Goal: Navigation & Orientation: Find specific page/section

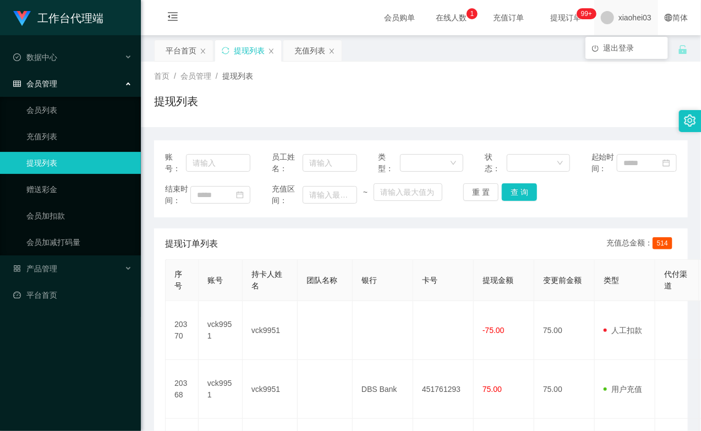
click at [634, 20] on span "xiaohei03" at bounding box center [635, 17] width 33 height 35
click at [620, 51] on span "退出登录" at bounding box center [618, 47] width 31 height 9
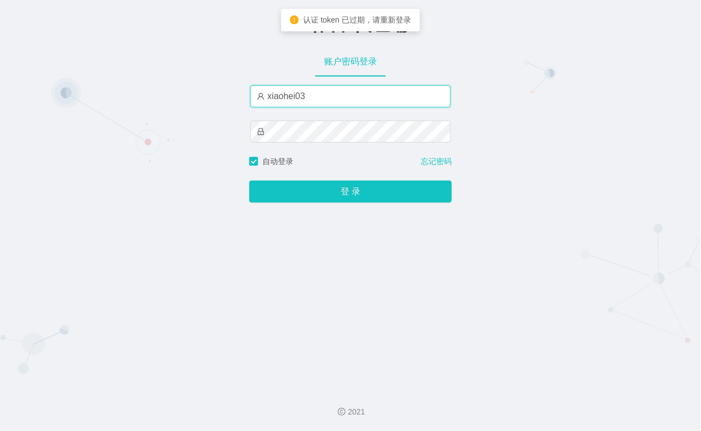
click at [349, 94] on input "xiaohei03" at bounding box center [350, 96] width 200 height 22
type input "xiaohei06"
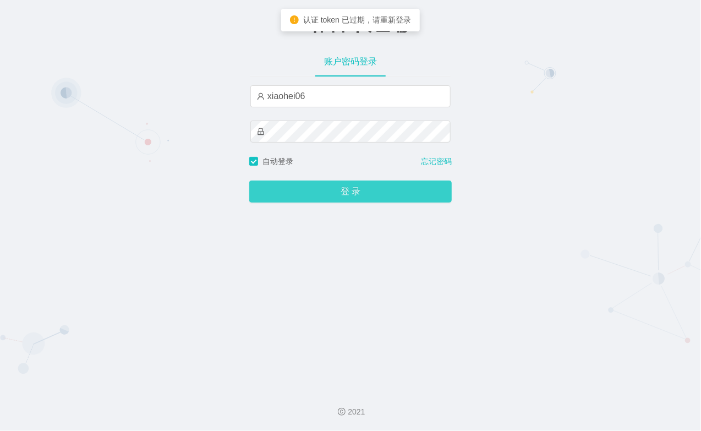
click at [321, 188] on button "登 录" at bounding box center [350, 191] width 203 height 22
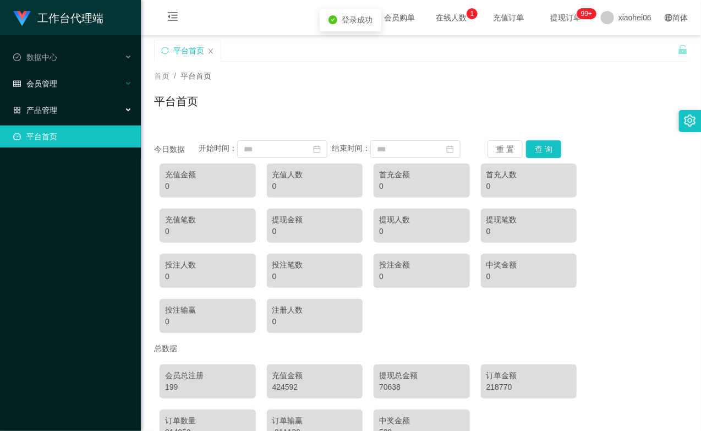
drag, startPoint x: 67, startPoint y: 107, endPoint x: 66, endPoint y: 91, distance: 15.4
click at [68, 105] on div "产品管理" at bounding box center [70, 110] width 141 height 22
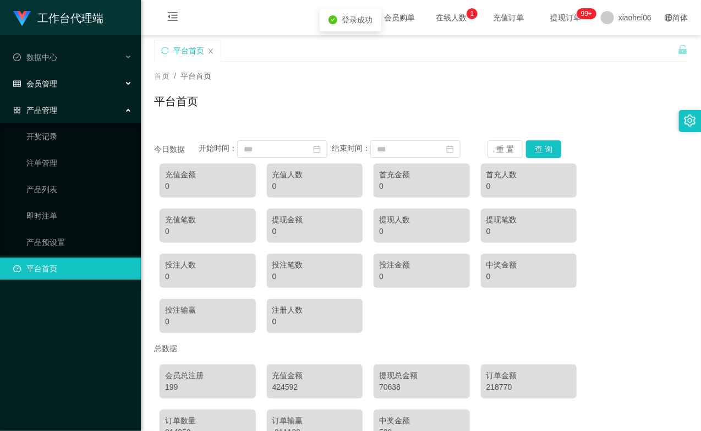
drag, startPoint x: 66, startPoint y: 81, endPoint x: 67, endPoint y: 94, distance: 13.2
click at [67, 83] on div "会员管理" at bounding box center [70, 84] width 141 height 22
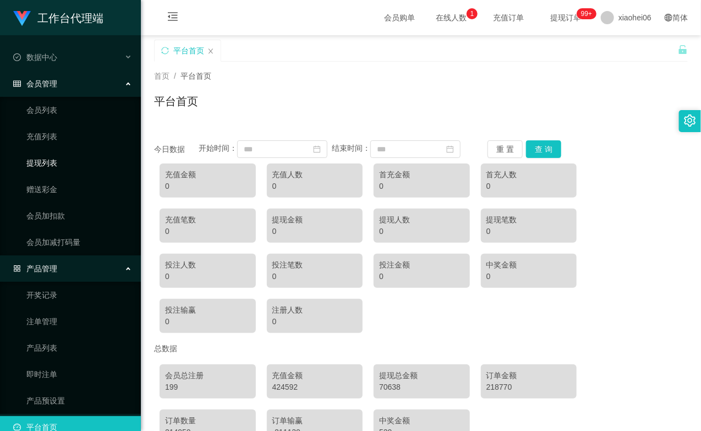
click at [64, 157] on link "提现列表" at bounding box center [79, 163] width 106 height 22
